Goal: Answer question/provide support

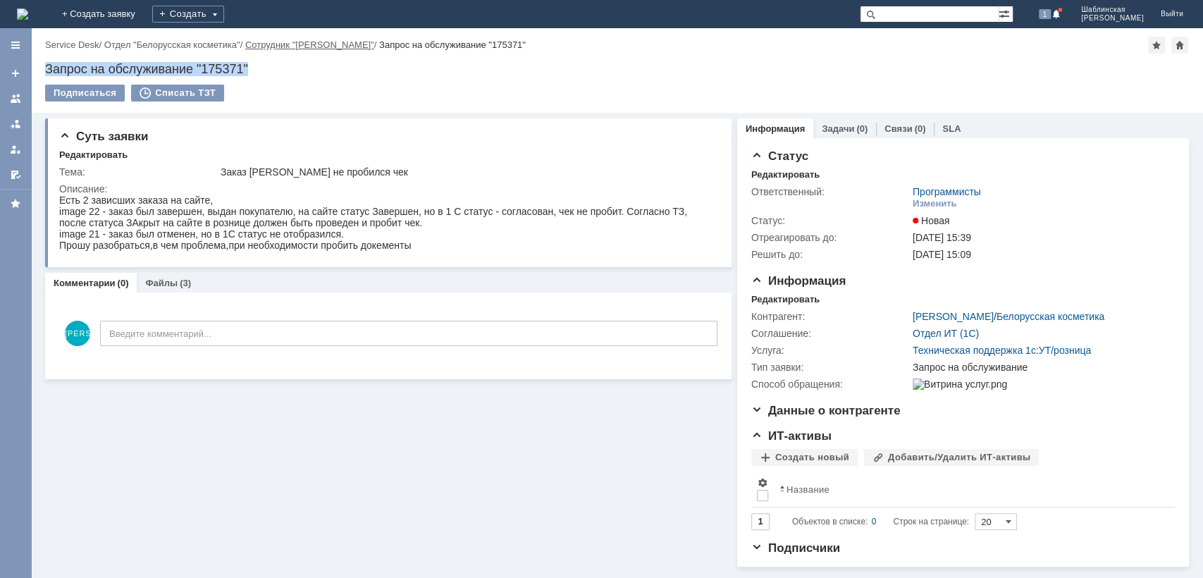
click at [292, 43] on link "Сотрудник "[PERSON_NAME]"" at bounding box center [309, 44] width 129 height 11
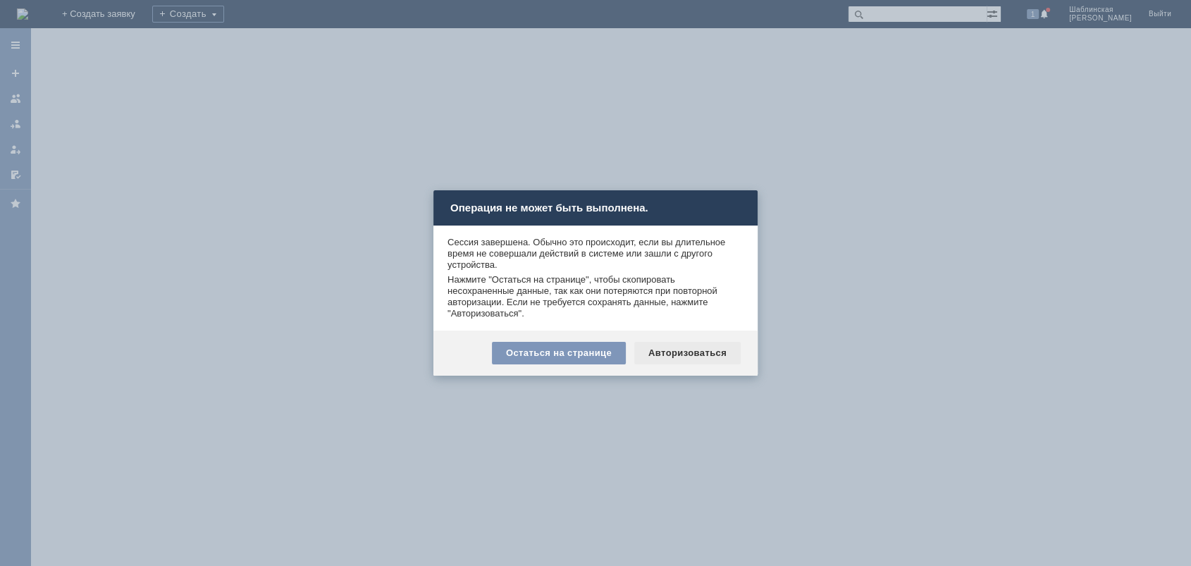
click at [688, 347] on div "Авторизоваться" at bounding box center [688, 353] width 106 height 23
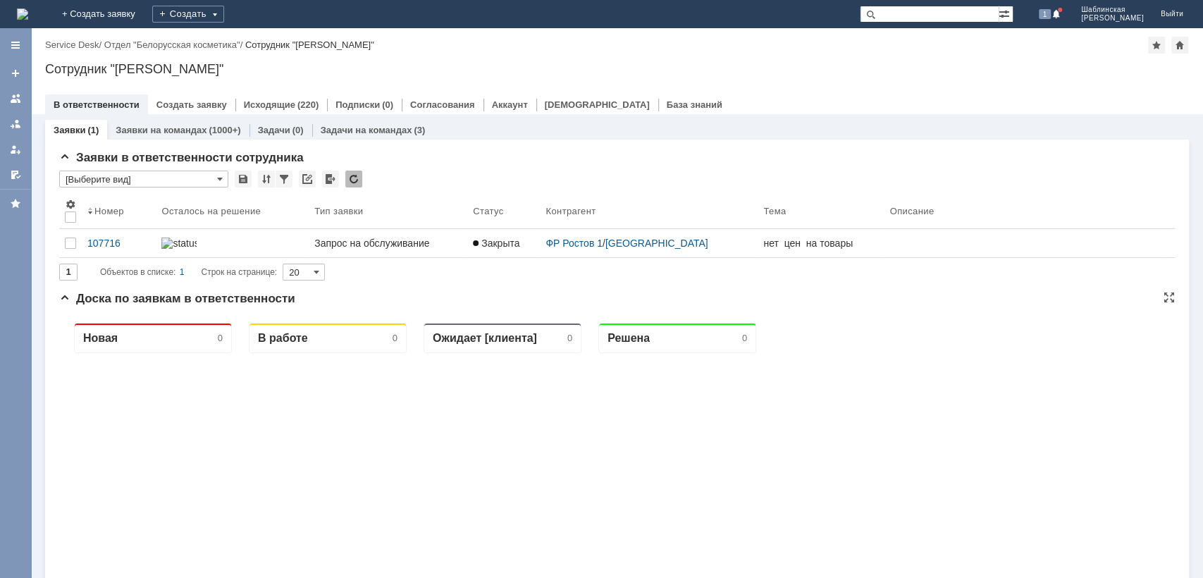
drag, startPoint x: 312, startPoint y: 471, endPoint x: 311, endPoint y: 424, distance: 46.5
click at [269, 106] on link "Исходящие" at bounding box center [269, 104] width 51 height 11
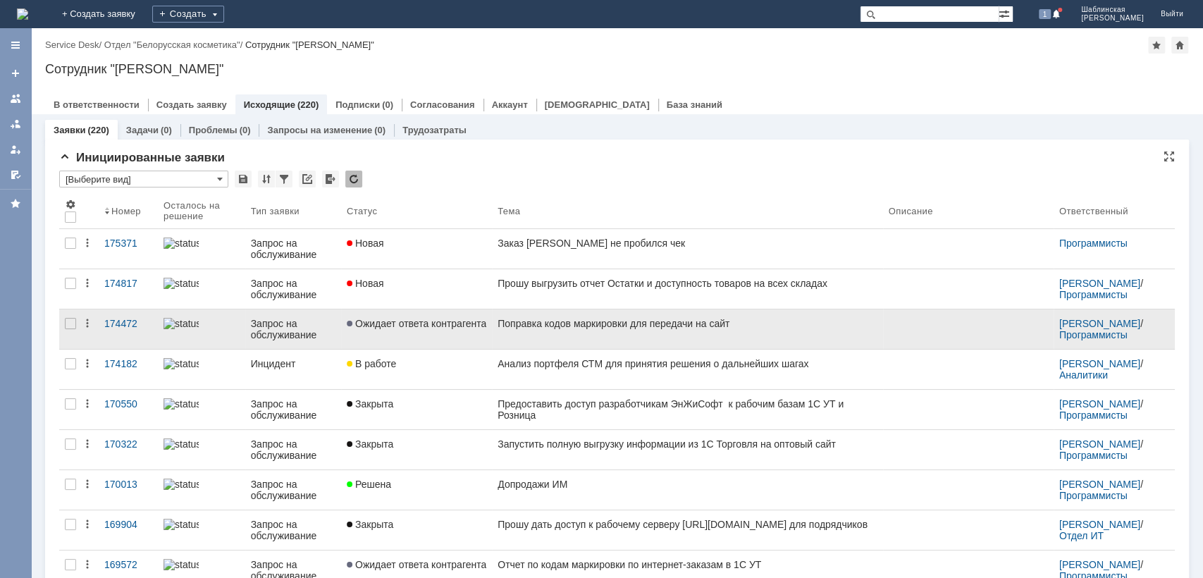
click at [384, 317] on link "Ожидает ответа контрагента" at bounding box center [416, 329] width 151 height 39
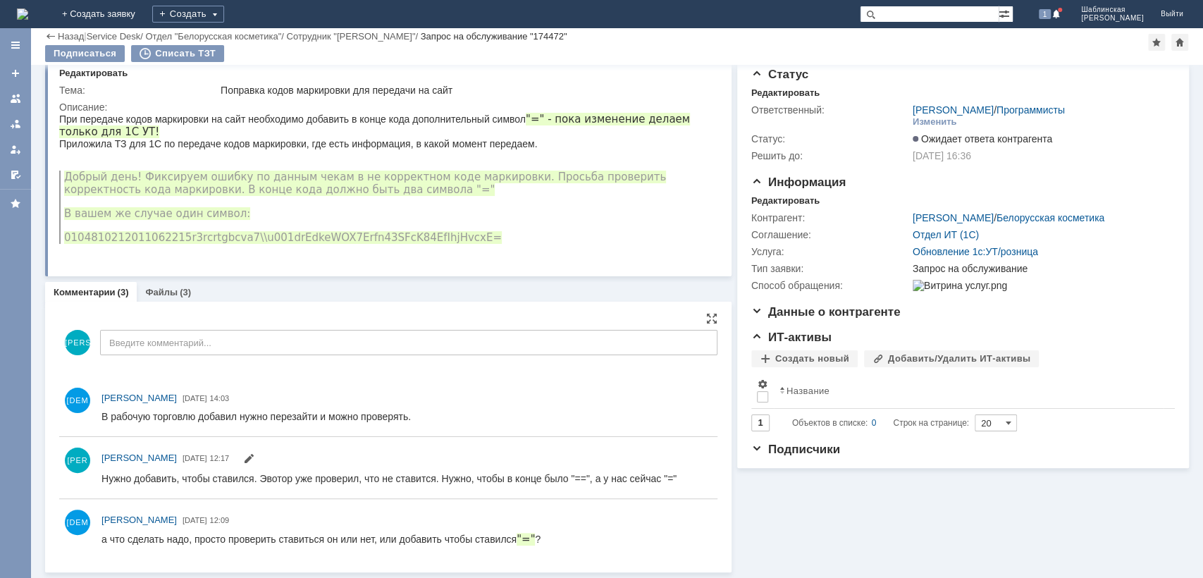
scroll to position [32, 0]
